Goal: Find specific page/section: Find specific page/section

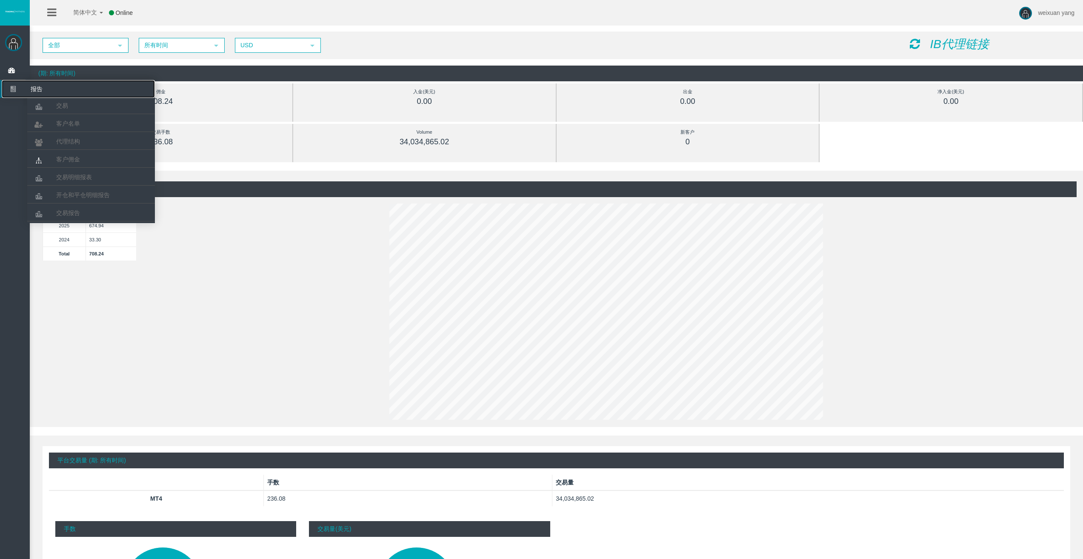
click at [14, 86] on icon at bounding box center [13, 89] width 23 height 18
click at [63, 123] on span "客户名单" at bounding box center [68, 123] width 24 height 7
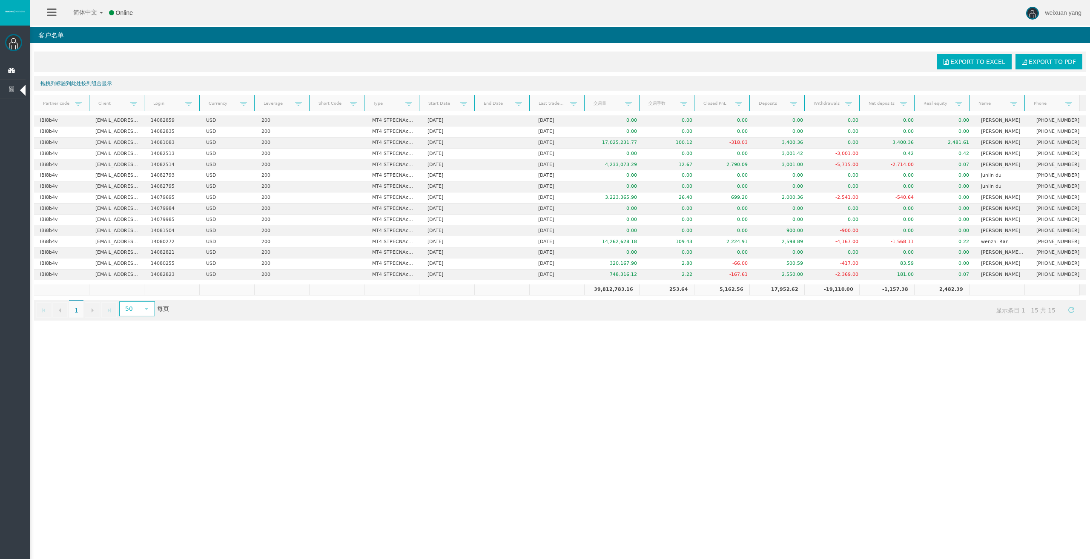
click at [568, 409] on div "简体中文 简体中文 English Global 日本語 한국어 Online weixuan yang Help Log Out weixuan yang …" at bounding box center [545, 279] width 1090 height 559
